Goal: Information Seeking & Learning: Learn about a topic

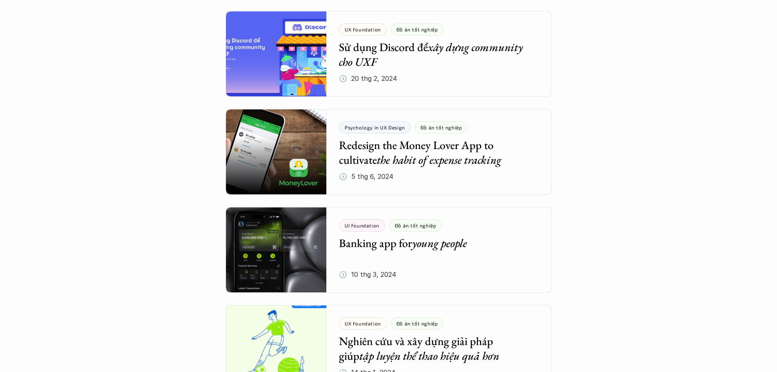
scroll to position [1061, 0]
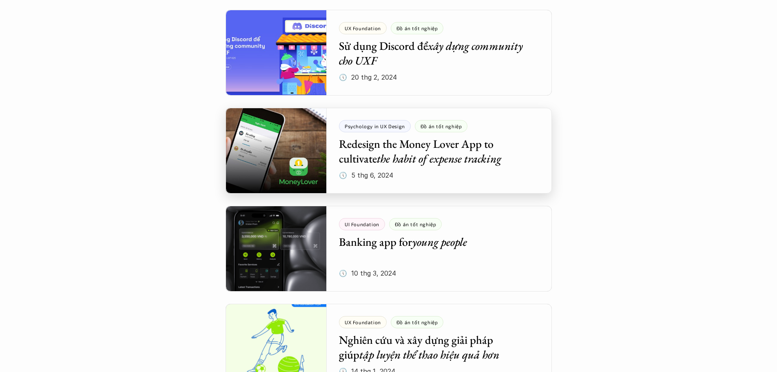
click at [475, 160] on div at bounding box center [389, 151] width 326 height 86
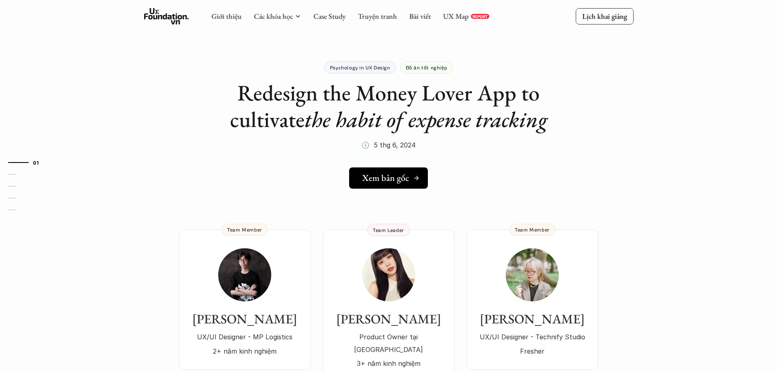
click at [378, 180] on h5 "Xem bản gốc" at bounding box center [385, 178] width 47 height 11
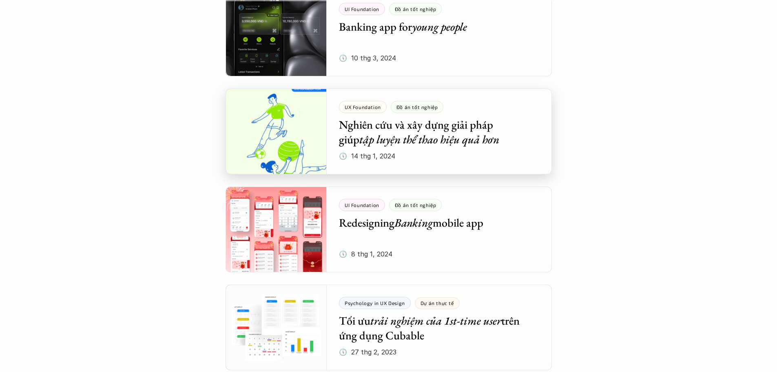
scroll to position [1306, 0]
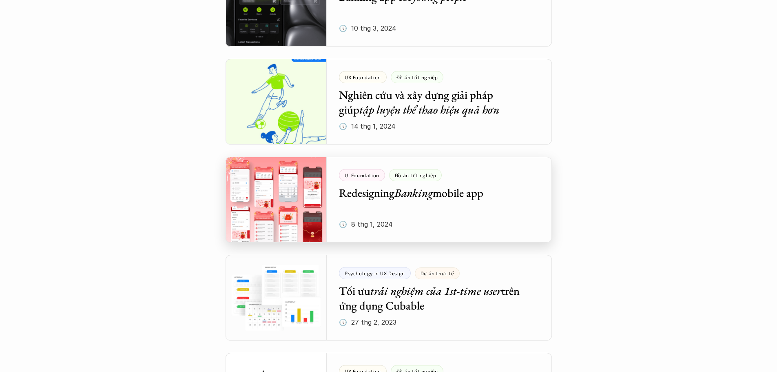
click at [445, 208] on div at bounding box center [389, 200] width 326 height 86
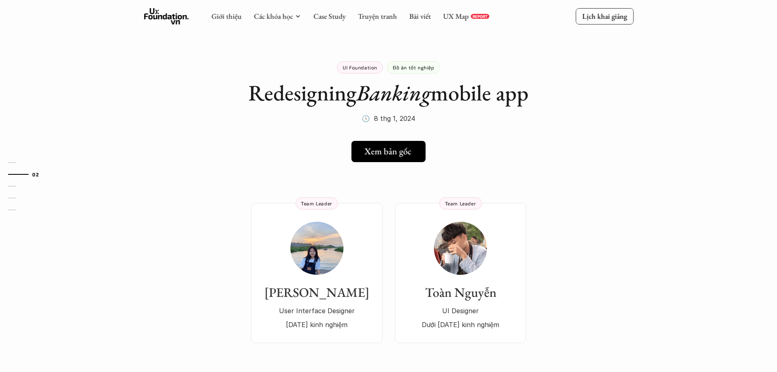
click at [388, 157] on link "Xem bản gốc" at bounding box center [389, 151] width 74 height 21
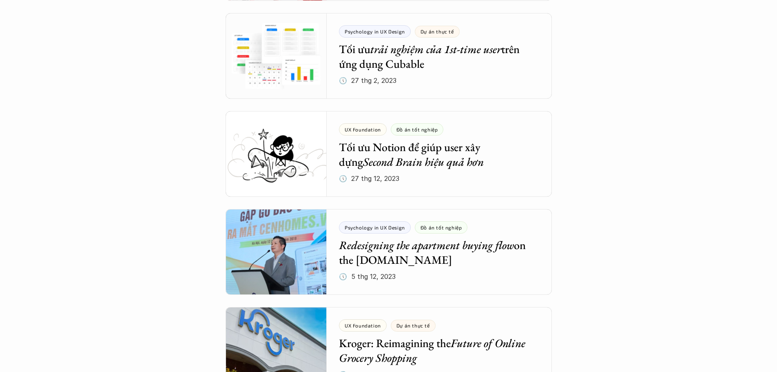
scroll to position [1689, 0]
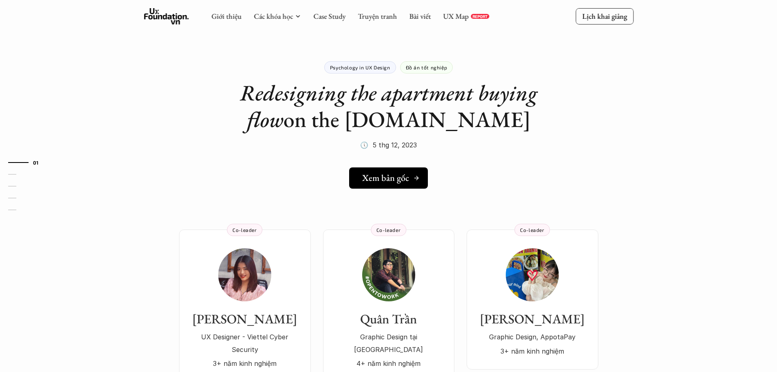
click at [395, 173] on h5 "Xem bản gốc" at bounding box center [385, 178] width 47 height 11
